Goal: Information Seeking & Learning: Learn about a topic

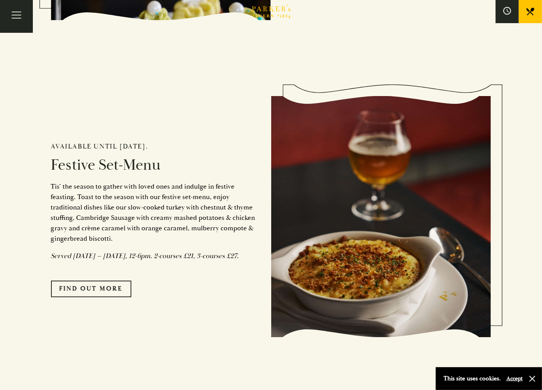
scroll to position [662, 0]
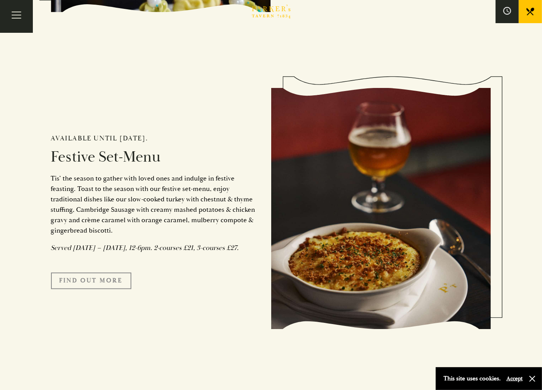
click at [108, 289] on link "FIND OUT MORE" at bounding box center [91, 281] width 80 height 16
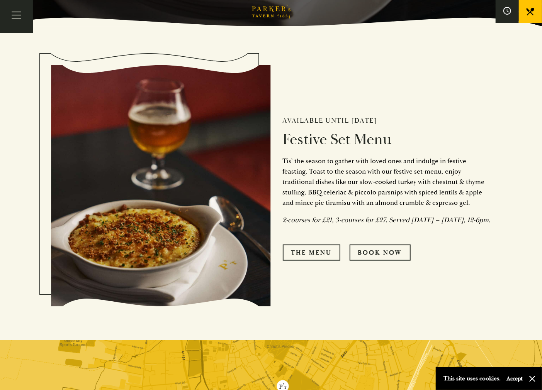
scroll to position [352, 0]
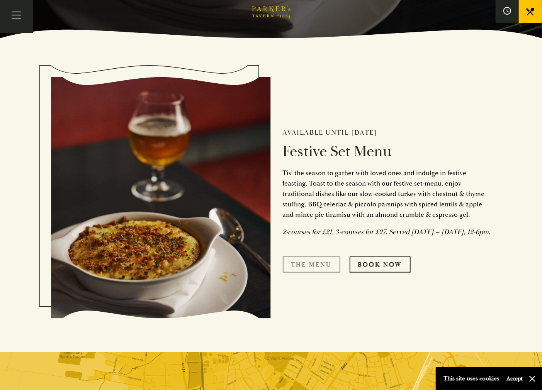
click at [322, 271] on link "The Menu" at bounding box center [312, 265] width 58 height 16
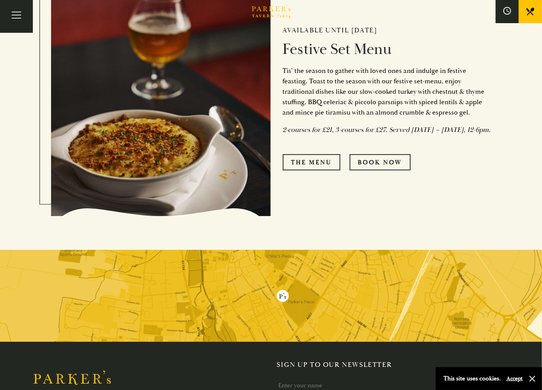
scroll to position [352, 0]
